Goal: Task Accomplishment & Management: Manage account settings

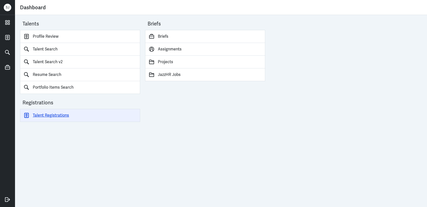
click at [56, 117] on link "Talent Registrations" at bounding box center [80, 115] width 120 height 13
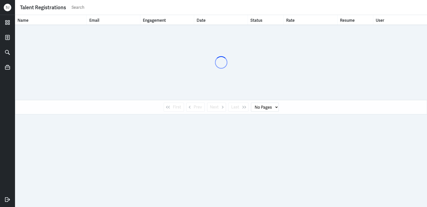
click at [85, 7] on input "text" at bounding box center [246, 8] width 351 height 8
paste input "[DOMAIN_NAME][EMAIL_ADDRESS][DOMAIN_NAME]"
type input "[DOMAIN_NAME][EMAIL_ADDRESS][DOMAIN_NAME]"
select select "1"
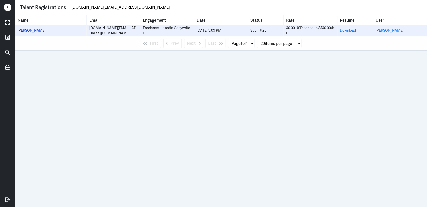
type input "senta.sv@gmail.com"
click at [24, 33] on link "senta velu" at bounding box center [32, 30] width 28 height 5
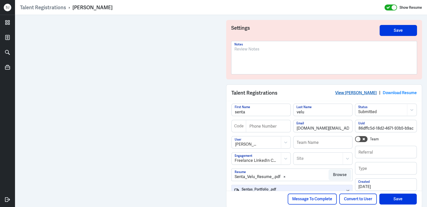
click at [358, 93] on link "View senta velu" at bounding box center [356, 92] width 42 height 5
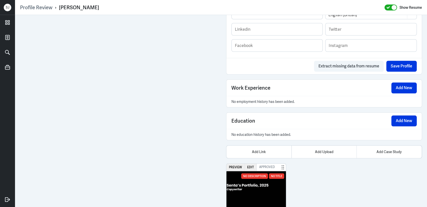
scroll to position [311, 0]
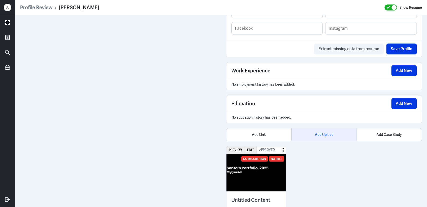
click at [325, 133] on div "Add Upload" at bounding box center [324, 135] width 65 height 13
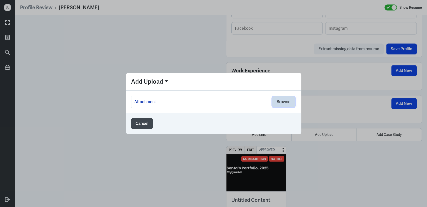
click at [281, 104] on button "Browse" at bounding box center [283, 102] width 23 height 11
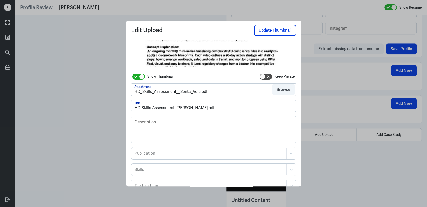
scroll to position [75, 0]
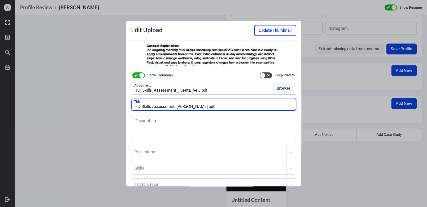
drag, startPoint x: 193, startPoint y: 109, endPoint x: 238, endPoint y: 110, distance: 45.6
click at [234, 111] on div "Show Thumbnail Keep Private Attachment HD_Skills_Assessment__Senta_Velu.pdf Bro…" at bounding box center [213, 131] width 165 height 120
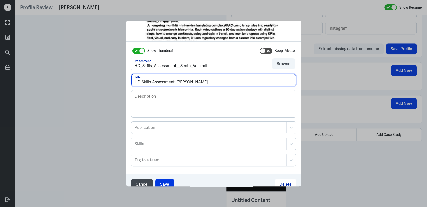
scroll to position [30, 0]
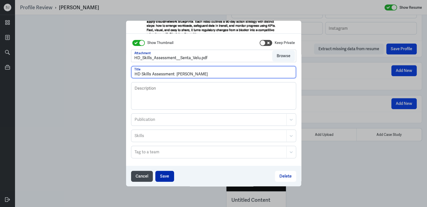
type input "HD Skills Assessment Senta Velu"
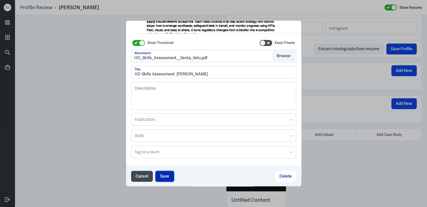
click at [165, 173] on button "Save" at bounding box center [164, 176] width 19 height 11
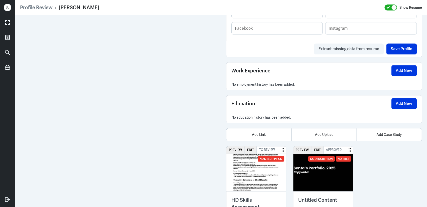
scroll to position [337, 0]
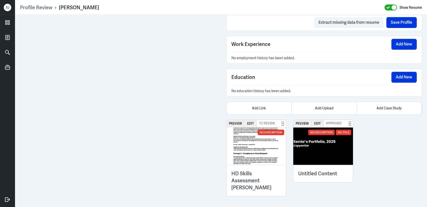
click at [256, 167] on div "HD Skills Assessment Senta Velu" at bounding box center [256, 180] width 60 height 31
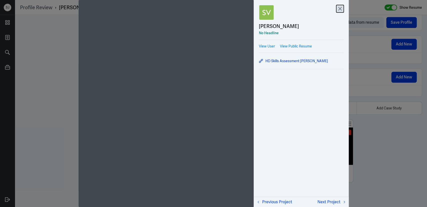
click at [341, 8] on icon at bounding box center [340, 9] width 8 height 8
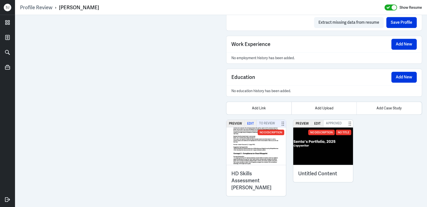
click at [251, 122] on button "Edit" at bounding box center [251, 123] width 12 height 7
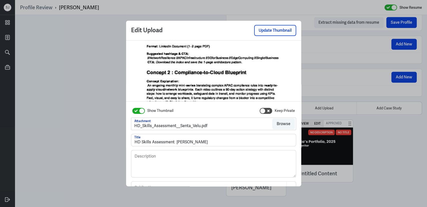
scroll to position [42, 0]
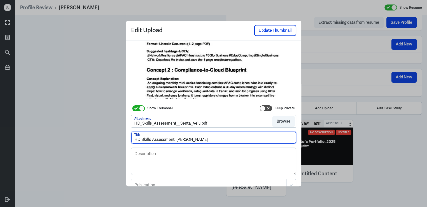
click at [173, 138] on input "HD Skills Assessment Senta Velu" at bounding box center [213, 138] width 165 height 12
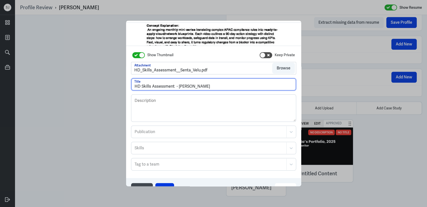
scroll to position [30, 0]
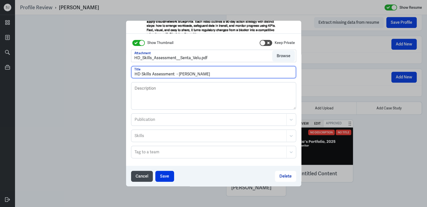
type input "HD Skills Assessment - Senta Velu"
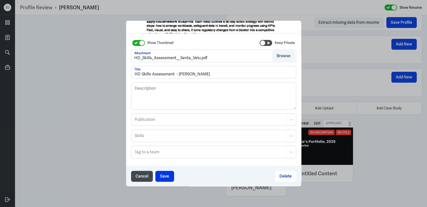
click at [166, 170] on div "Cancel Save Delete" at bounding box center [213, 176] width 175 height 21
click at [164, 176] on button "Save" at bounding box center [164, 176] width 19 height 11
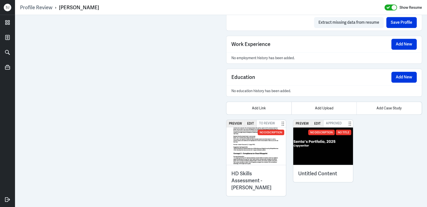
click at [271, 176] on h3 "HD Skills Assessment - Senta Velu" at bounding box center [256, 180] width 50 height 21
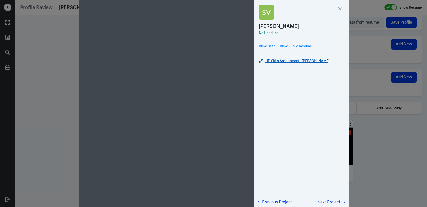
click at [288, 60] on link "HD Skills Assessment - Senta Velu" at bounding box center [301, 61] width 85 height 6
drag, startPoint x: 391, startPoint y: 128, endPoint x: 380, endPoint y: 142, distance: 17.7
click at [391, 127] on div at bounding box center [213, 103] width 427 height 207
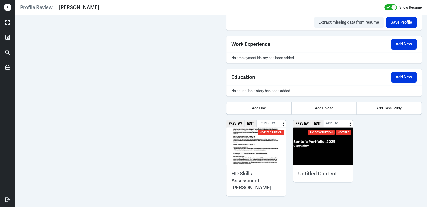
click at [333, 156] on img at bounding box center [323, 147] width 60 height 38
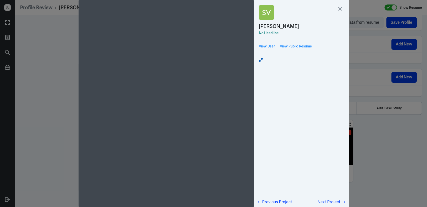
click at [260, 59] on icon at bounding box center [261, 60] width 4 height 4
click at [355, 121] on div at bounding box center [213, 103] width 427 height 207
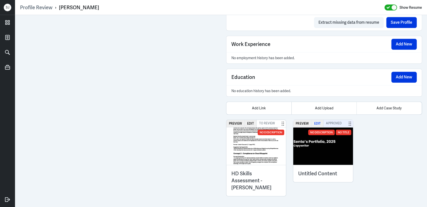
click at [312, 123] on button "Edit" at bounding box center [318, 123] width 12 height 7
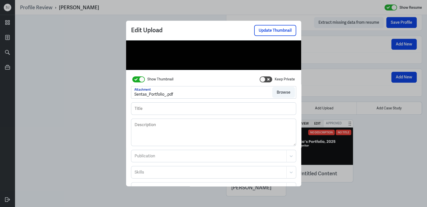
scroll to position [73, 0]
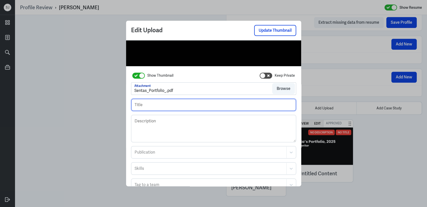
click at [144, 106] on input "text" at bounding box center [213, 105] width 165 height 12
type input "PORTFOLIO"
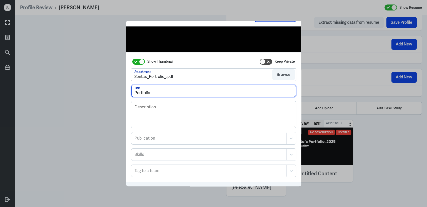
scroll to position [30, 0]
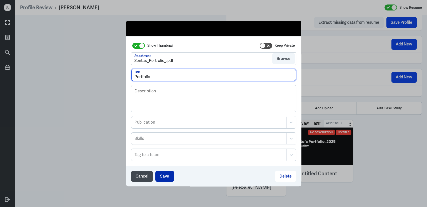
type input "Portfolio"
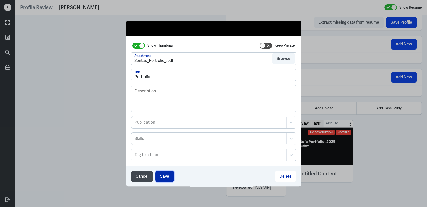
click at [158, 175] on button "Save" at bounding box center [164, 176] width 19 height 11
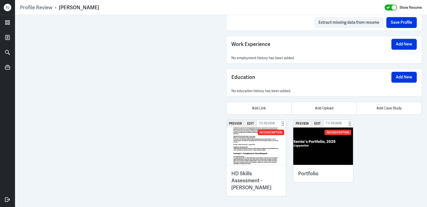
click at [319, 152] on img at bounding box center [323, 147] width 60 height 38
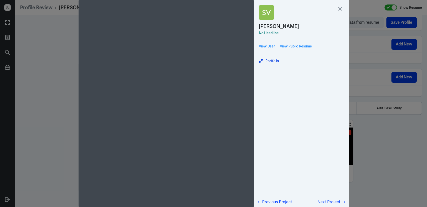
click at [266, 57] on div "Portfolio" at bounding box center [301, 61] width 85 height 9
click at [272, 63] on link "Portfolio" at bounding box center [301, 61] width 85 height 6
click at [60, 89] on div at bounding box center [213, 103] width 427 height 207
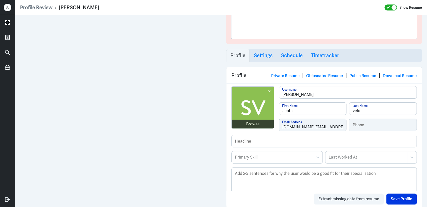
scroll to position [62, 0]
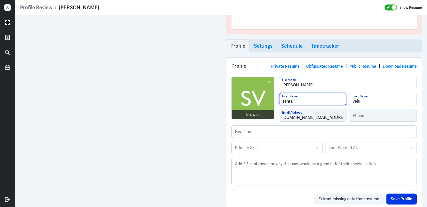
drag, startPoint x: 282, startPoint y: 102, endPoint x: 276, endPoint y: 101, distance: 5.8
click at [279, 102] on div "senta First Name" at bounding box center [313, 99] width 68 height 13
type input "Senta"
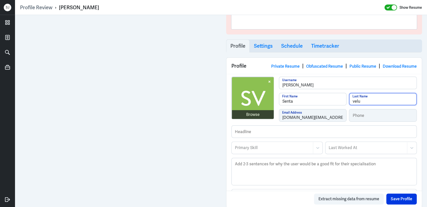
drag, startPoint x: 352, startPoint y: 101, endPoint x: 343, endPoint y: 101, distance: 9.3
click at [343, 101] on div "Senta First Name velu Last Name" at bounding box center [348, 101] width 138 height 16
type input "Velu"
click at [402, 192] on div "Extract missing data from resume Save Profile" at bounding box center [324, 199] width 196 height 16
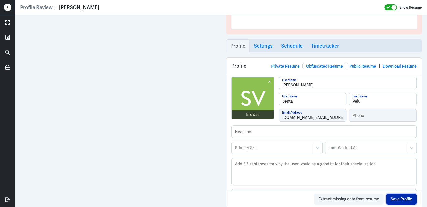
click at [398, 203] on button "Save Profile" at bounding box center [401, 199] width 31 height 11
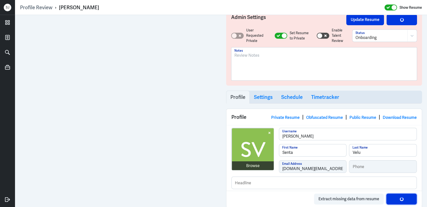
scroll to position [0, 0]
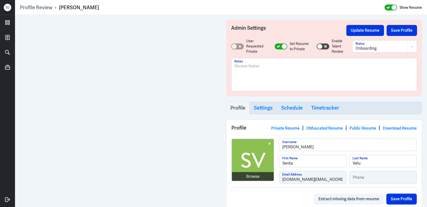
click at [78, 7] on div "Senta Velu" at bounding box center [79, 7] width 40 height 7
copy div "Senta Velu"
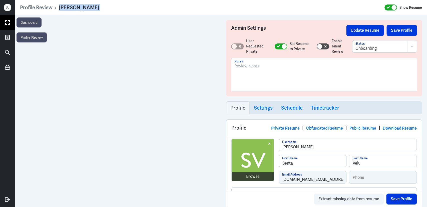
click at [7, 24] on icon at bounding box center [8, 23] width 4 height 4
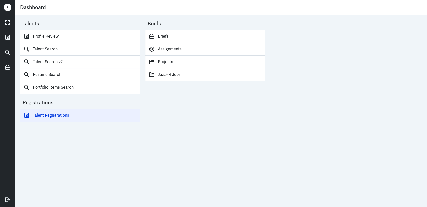
click at [57, 115] on link "Talent Registrations" at bounding box center [80, 115] width 120 height 13
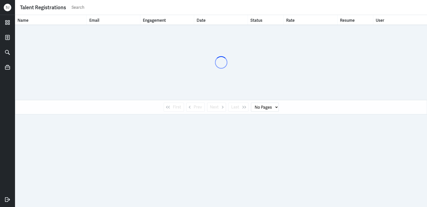
click at [79, 10] on input "text" at bounding box center [246, 8] width 351 height 8
paste input "Ace Von Calingasan"
type input "Ace Von Calingasan"
select select "1"
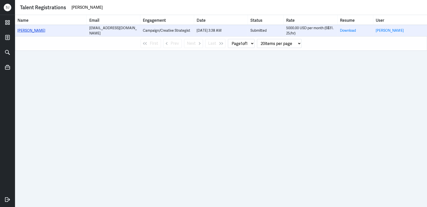
type input "Ace Von Calingasan"
click at [35, 29] on link "Ace Von Calingasan" at bounding box center [32, 30] width 28 height 5
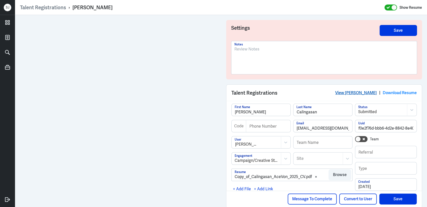
click at [351, 95] on link "View Ace Von Calingasan" at bounding box center [356, 92] width 42 height 5
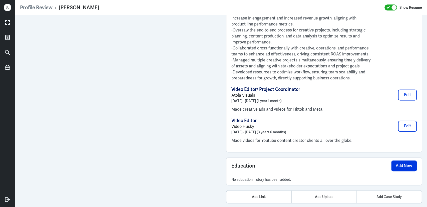
scroll to position [493, 0]
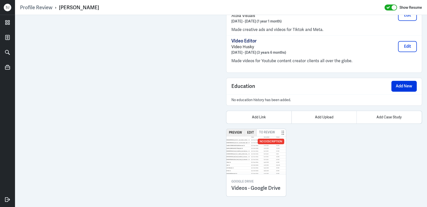
click at [205, 8] on div "Profile Review › Ace Von Calingasan Show Resume" at bounding box center [221, 7] width 402 height 7
click at [11, 21] on link at bounding box center [7, 22] width 15 height 15
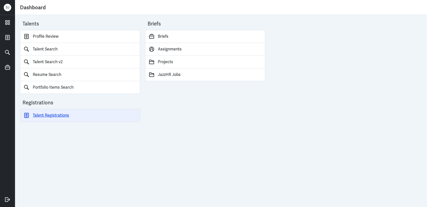
click at [65, 116] on link "Talent Registrations" at bounding box center [80, 115] width 120 height 13
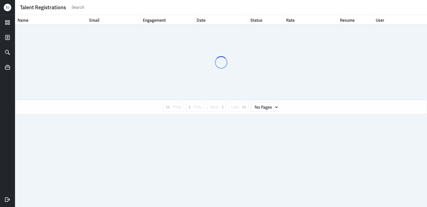
select select "1"
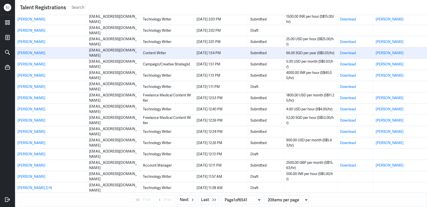
scroll to position [57, 0]
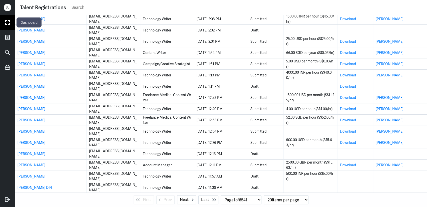
click at [9, 23] on icon at bounding box center [8, 23] width 4 height 4
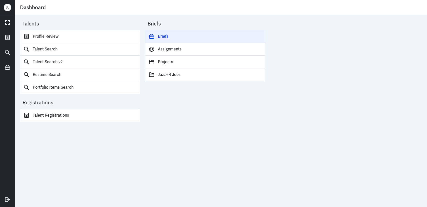
click at [157, 37] on link "Briefs" at bounding box center [205, 36] width 120 height 13
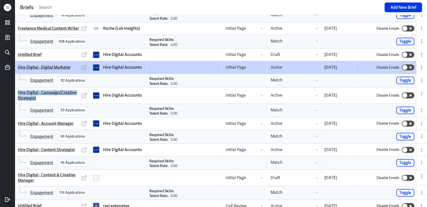
scroll to position [38, 0]
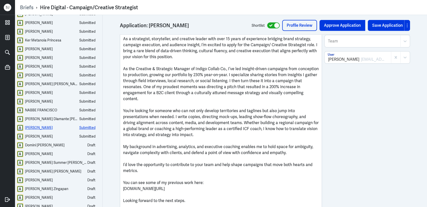
scroll to position [226, 0]
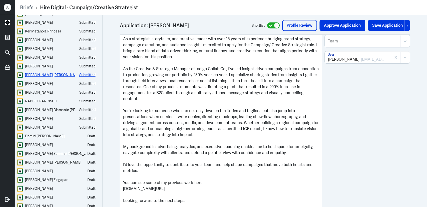
click at [54, 75] on div "Phil Christian Cristobal" at bounding box center [52, 75] width 54 height 6
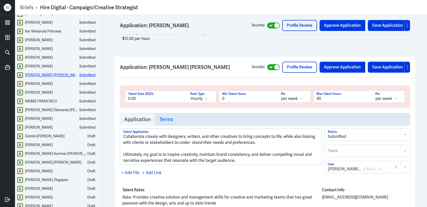
scroll to position [6484, 0]
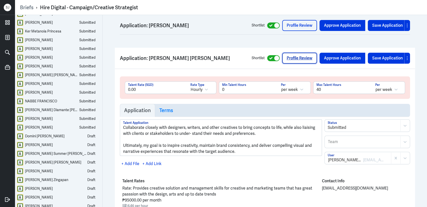
click at [295, 53] on link "Profile Review" at bounding box center [299, 58] width 35 height 11
click at [294, 53] on link "Profile Review" at bounding box center [299, 58] width 35 height 11
click at [41, 82] on div "Adella Bahar" at bounding box center [39, 84] width 28 height 6
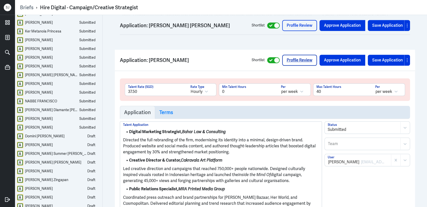
scroll to position [6659, 0]
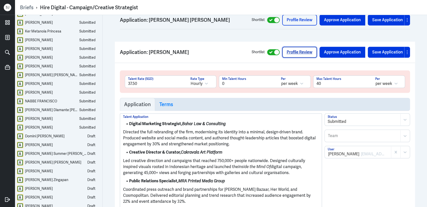
click at [289, 47] on link "Profile Review" at bounding box center [299, 52] width 35 height 11
click at [52, 93] on div "Maria Francezca Bajandi" at bounding box center [39, 93] width 28 height 6
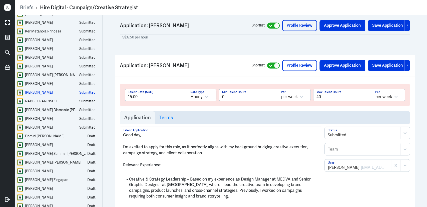
scroll to position [6955, 0]
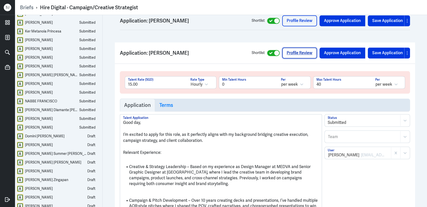
click at [300, 48] on link "Profile Review" at bounding box center [299, 53] width 35 height 11
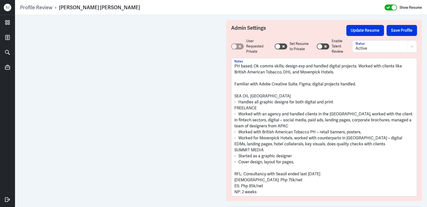
click at [104, 6] on div "[PERSON_NAME] [PERSON_NAME]" at bounding box center [99, 7] width 81 height 7
click at [104, 6] on div "Phil Christian Cristobal" at bounding box center [99, 7] width 81 height 7
copy div "Phil Christian Cristobal"
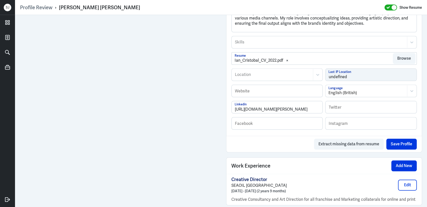
scroll to position [396, 0]
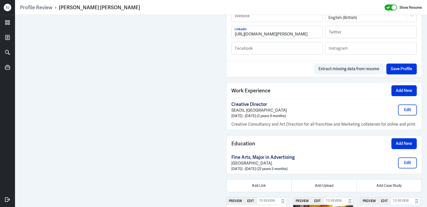
click at [90, 5] on div "Phil Christian Cristobal" at bounding box center [99, 7] width 81 height 7
copy div "Phil Christian Cristobal"
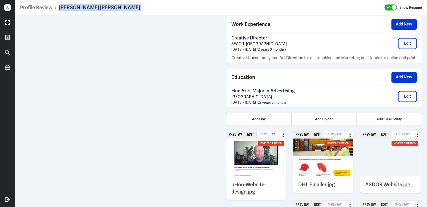
scroll to position [0, 0]
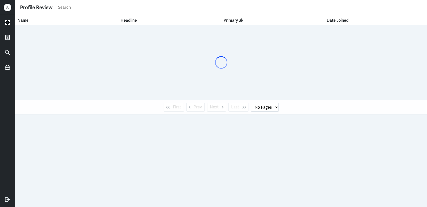
select select "1"
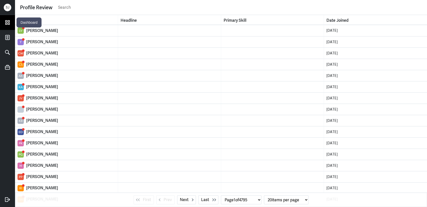
click at [7, 23] on icon at bounding box center [8, 23] width 4 height 4
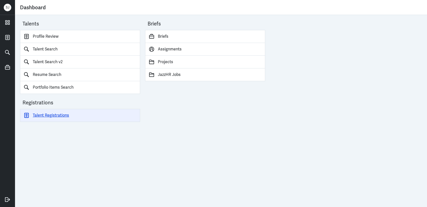
click at [60, 114] on link "Talent Registrations" at bounding box center [80, 115] width 120 height 13
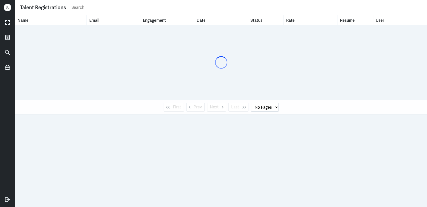
click at [86, 5] on input "text" at bounding box center [246, 8] width 351 height 8
paste input "[EMAIL_ADDRESS][DOMAIN_NAME]"
type input "[EMAIL_ADDRESS][DOMAIN_NAME]"
select select "1"
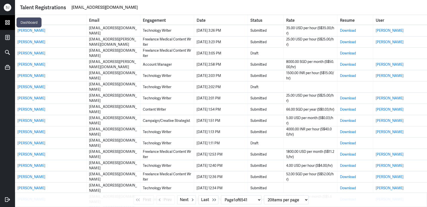
type input "[EMAIL_ADDRESS][DOMAIN_NAME]"
click at [6, 23] on icon at bounding box center [8, 23] width 4 height 4
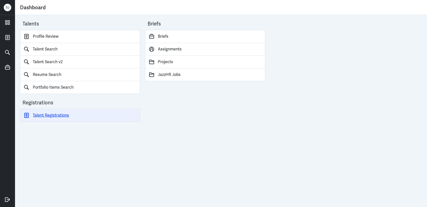
click at [56, 117] on link "Talent Registrations" at bounding box center [80, 115] width 120 height 13
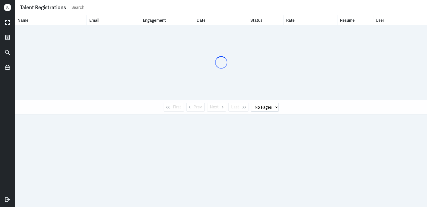
click at [88, 8] on input "text" at bounding box center [246, 8] width 351 height 8
paste input "[EMAIL_ADDRESS][DOMAIN_NAME]"
type input "[EMAIL_ADDRESS][DOMAIN_NAME]"
select select "1"
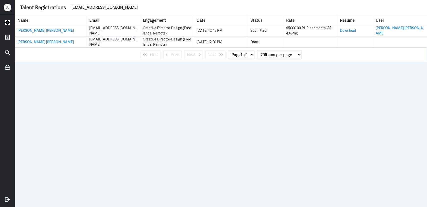
type input "mahommieian@yahoo.com"
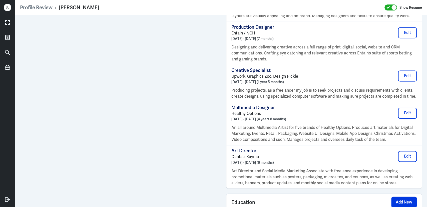
scroll to position [521, 0]
